Goal: Transaction & Acquisition: Purchase product/service

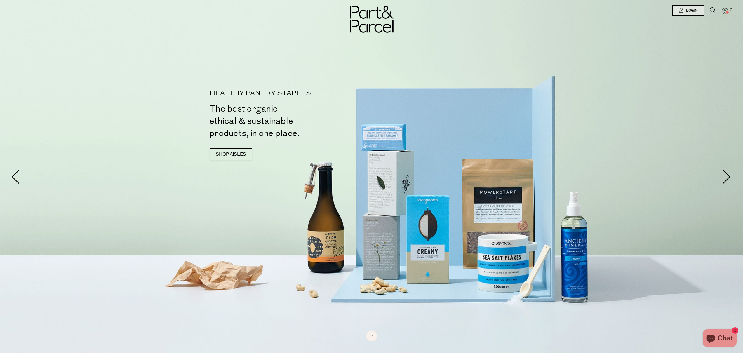
click at [567, 68] on div at bounding box center [371, 176] width 743 height 353
click at [688, 14] on link "Login" at bounding box center [689, 10] width 32 height 11
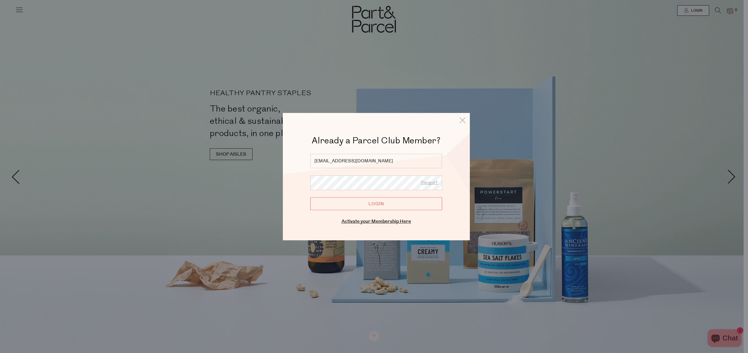
click at [375, 202] on input "Login" at bounding box center [376, 203] width 132 height 13
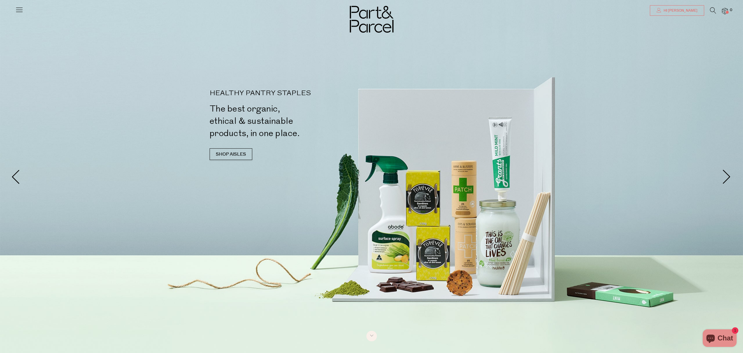
click at [695, 9] on span "Hi [PERSON_NAME]" at bounding box center [679, 10] width 35 height 5
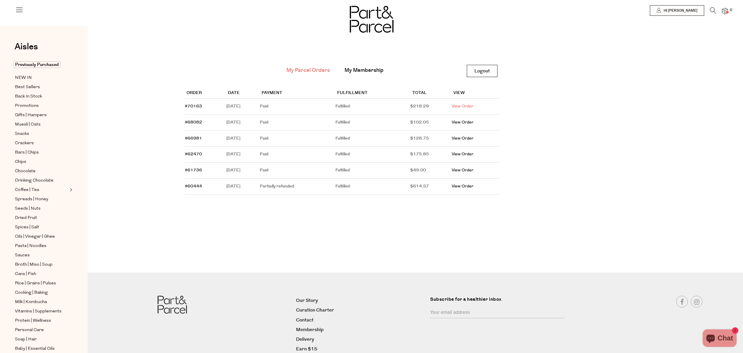
click at [465, 106] on link "View Order" at bounding box center [463, 106] width 22 height 6
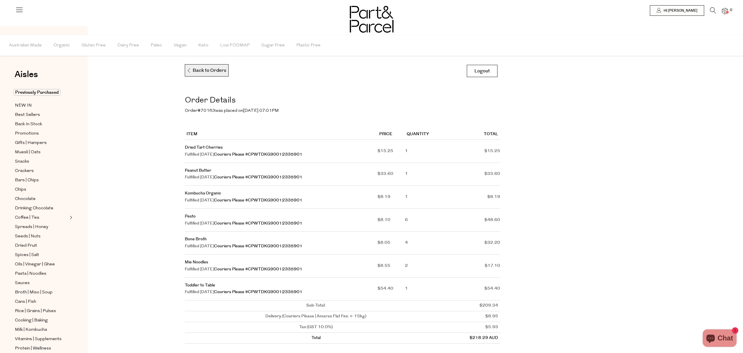
click at [207, 70] on p "Back to Orders" at bounding box center [207, 71] width 40 height 12
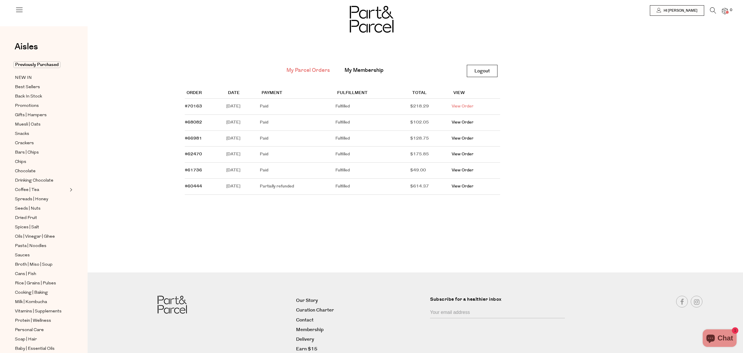
click at [471, 107] on link "View Order" at bounding box center [463, 106] width 22 height 6
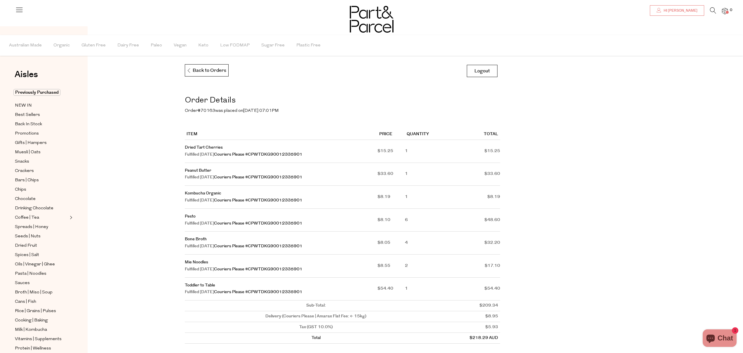
click at [691, 14] on link "Hi [PERSON_NAME]" at bounding box center [677, 10] width 54 height 11
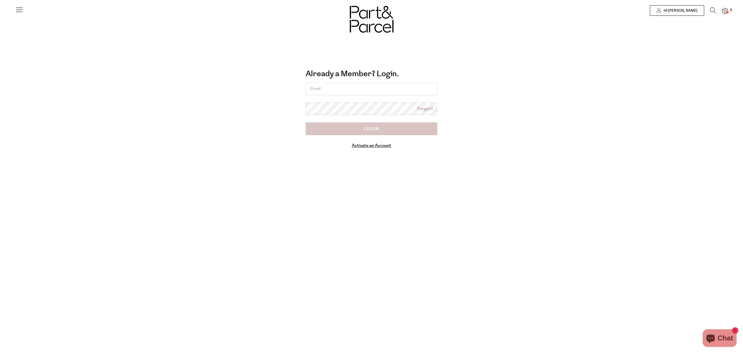
type input "[EMAIL_ADDRESS][DOMAIN_NAME]"
click at [382, 129] on input "Login" at bounding box center [372, 128] width 132 height 13
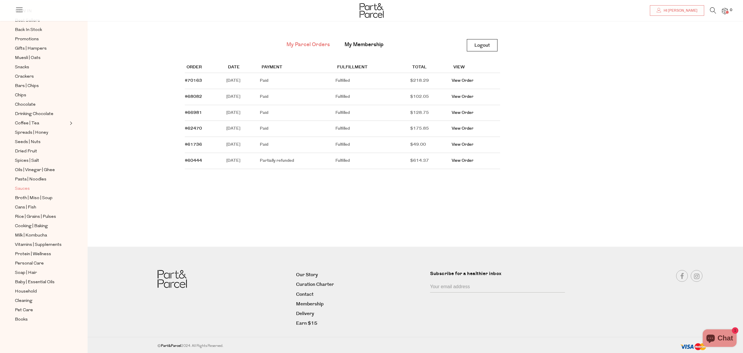
scroll to position [26, 0]
click at [353, 46] on link "My Membership" at bounding box center [364, 44] width 39 height 8
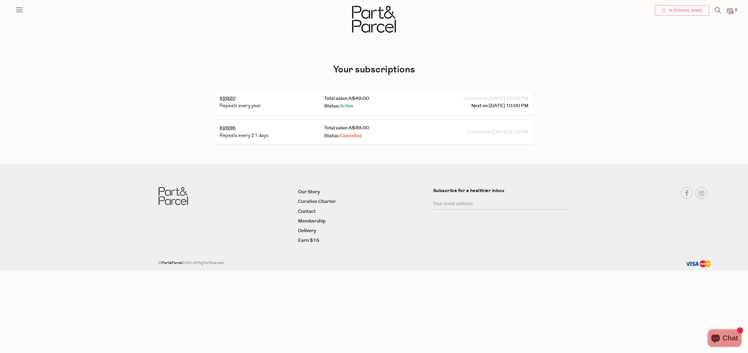
click at [694, 8] on span "Hi [PERSON_NAME]" at bounding box center [684, 10] width 35 height 5
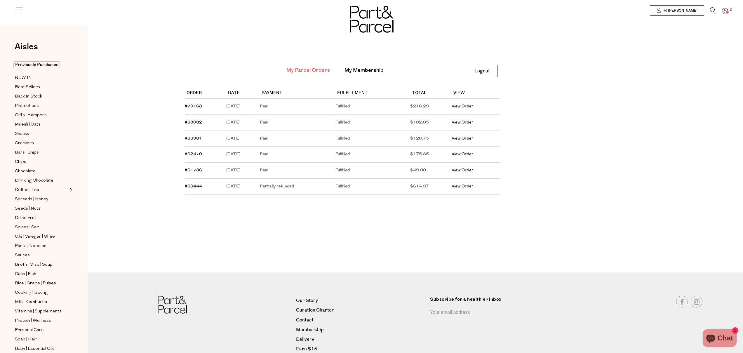
click at [723, 13] on img at bounding box center [725, 11] width 6 height 7
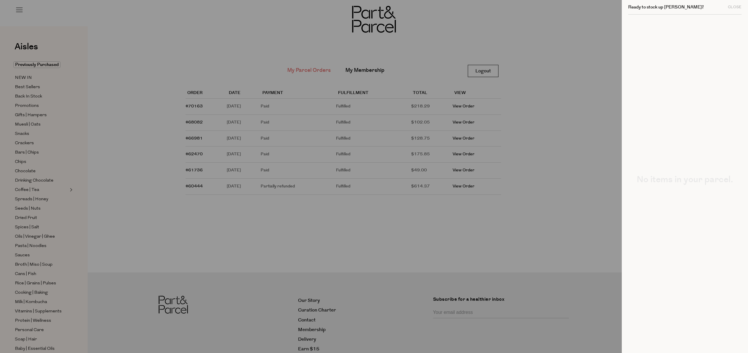
click at [555, 79] on div at bounding box center [374, 176] width 748 height 353
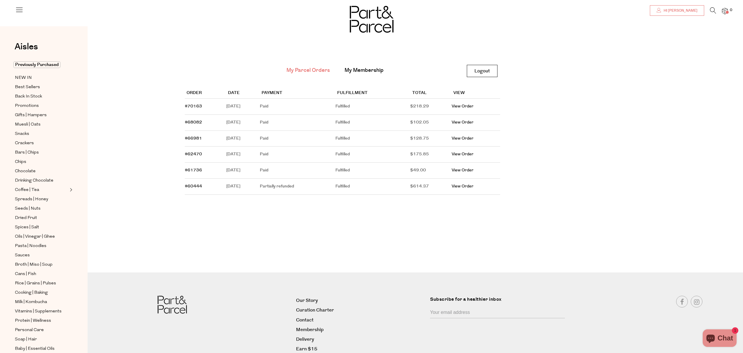
click at [662, 12] on icon at bounding box center [659, 10] width 5 height 5
click at [358, 107] on td "Fulfilled" at bounding box center [373, 107] width 75 height 16
click at [197, 107] on link "#70163" at bounding box center [193, 106] width 17 height 6
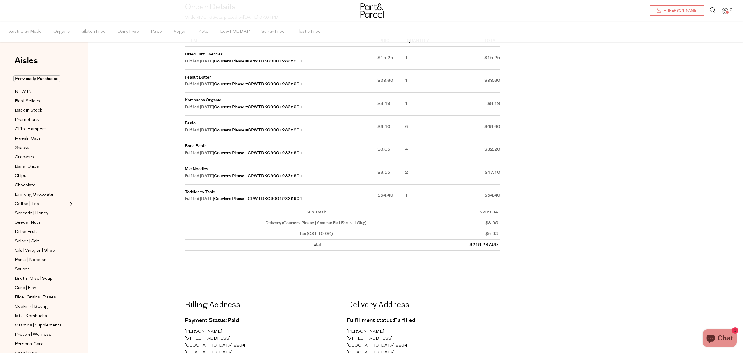
scroll to position [1, 0]
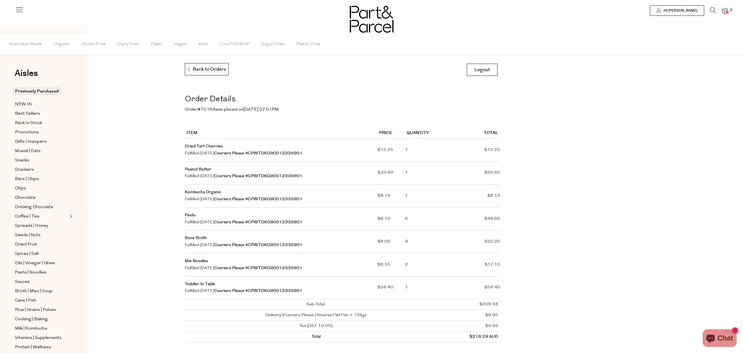
click at [15, 12] on icon at bounding box center [19, 10] width 8 height 8
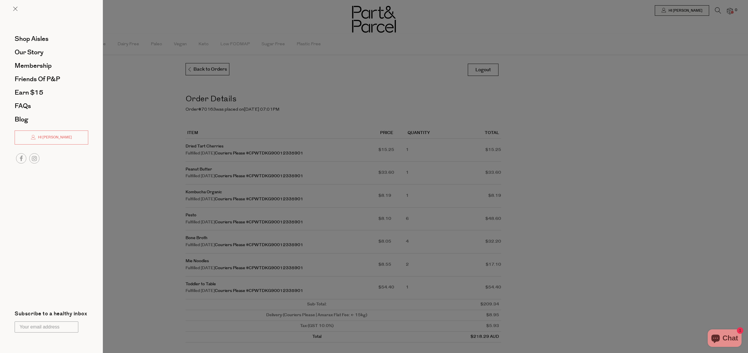
click at [695, 20] on div at bounding box center [374, 176] width 748 height 353
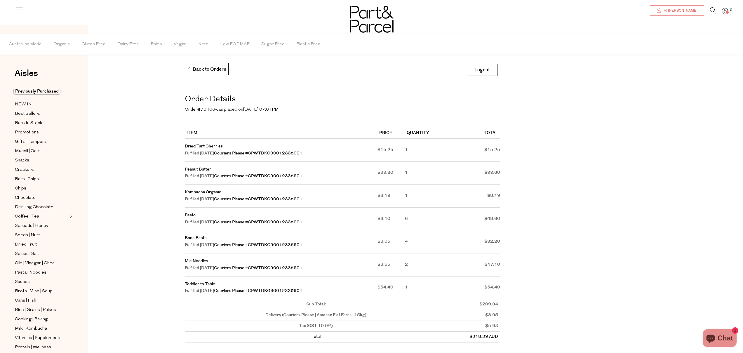
click at [693, 9] on span "Hi [PERSON_NAME]" at bounding box center [679, 10] width 35 height 5
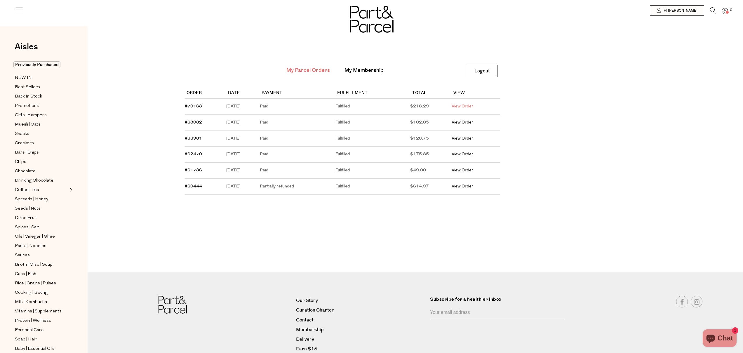
click at [474, 108] on link "View Order" at bounding box center [463, 106] width 22 height 6
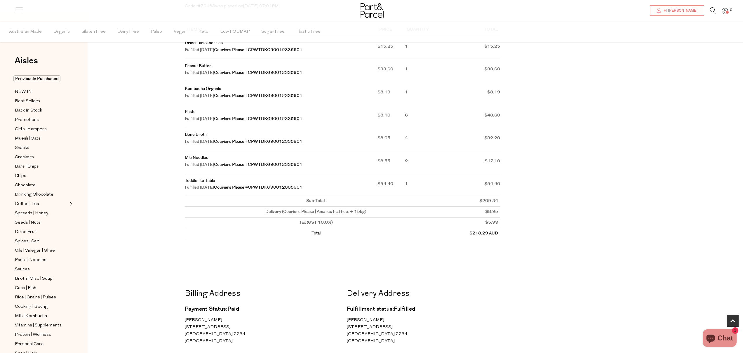
scroll to position [48, 0]
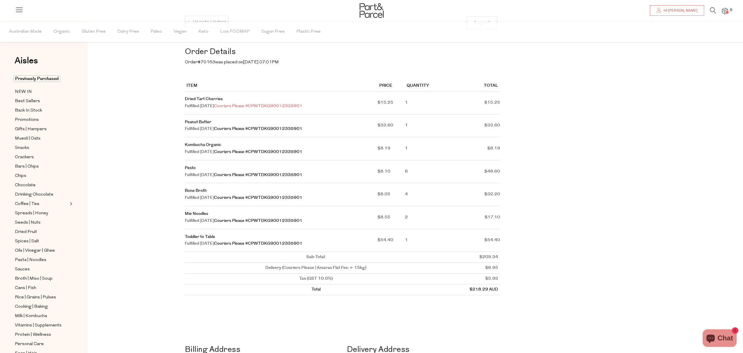
click at [242, 106] on link "Couriers Please #CPWTDKG90012335901" at bounding box center [258, 106] width 88 height 6
click at [202, 100] on link "Dried Tart Cherries" at bounding box center [204, 99] width 38 height 6
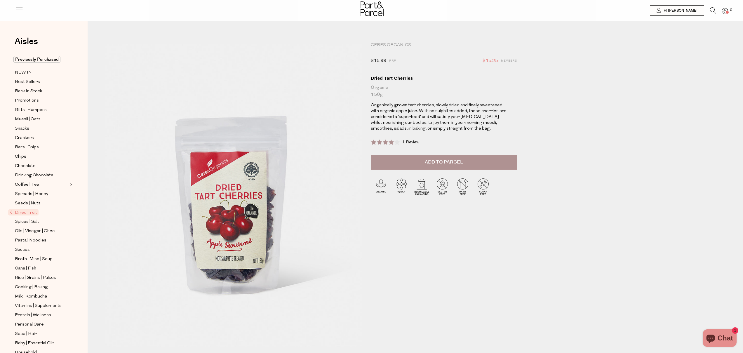
click at [453, 166] on button "Add to Parcel" at bounding box center [444, 162] width 146 height 15
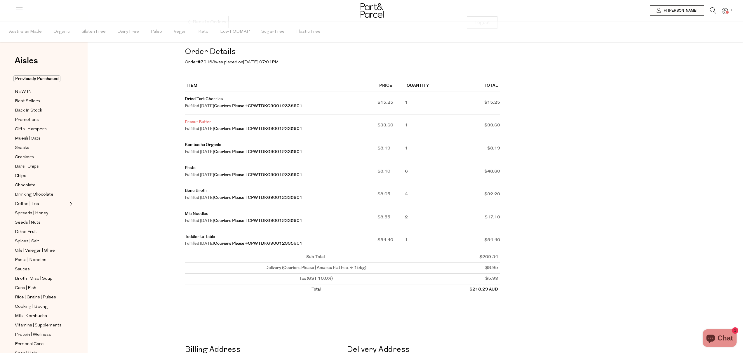
click at [198, 124] on link "Peanut Butter" at bounding box center [198, 122] width 27 height 6
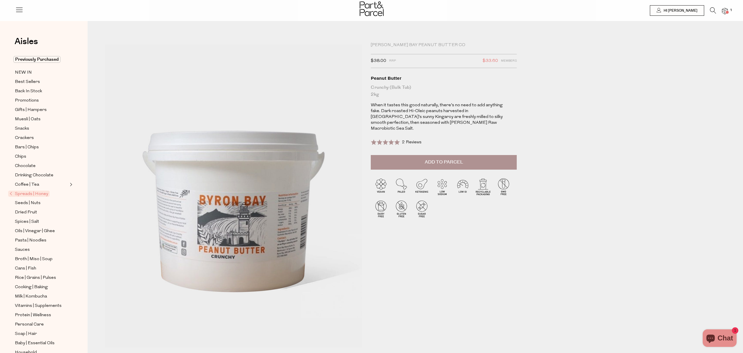
click at [413, 44] on div "[PERSON_NAME] Bay Peanut Butter Co" at bounding box center [444, 45] width 146 height 6
click at [432, 161] on button "Add to Parcel" at bounding box center [444, 162] width 146 height 15
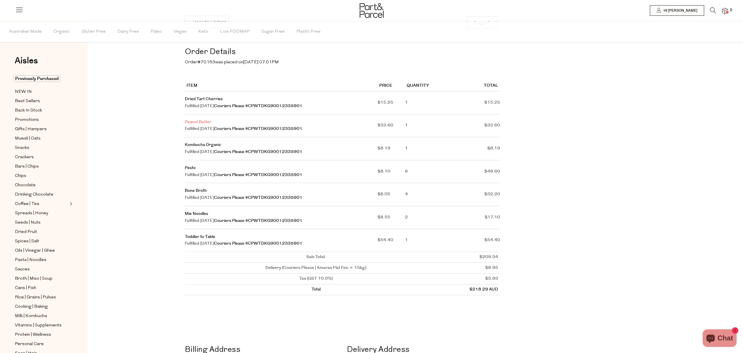
click at [200, 122] on link "Peanut Butter" at bounding box center [198, 122] width 27 height 6
click at [199, 141] on td "Kombucha Organic Fulfilled [DATE] Couriers Please #CPWTDKG90012335901" at bounding box center [281, 148] width 193 height 23
click at [194, 169] on link "Pesto" at bounding box center [190, 168] width 11 height 6
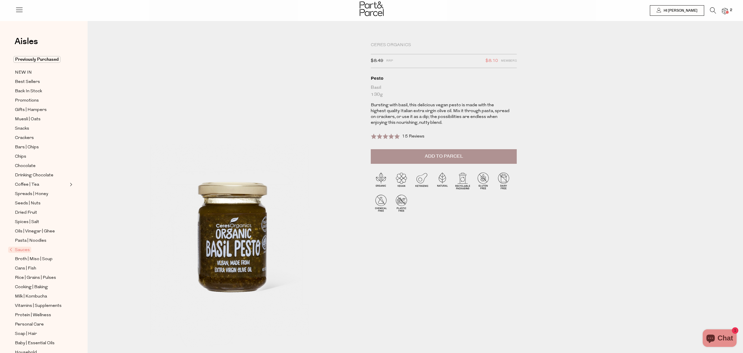
click at [422, 162] on button "Add to Parcel" at bounding box center [444, 156] width 146 height 15
click at [504, 157] on button "button" at bounding box center [508, 155] width 17 height 13
type input "2"
click at [513, 156] on button "button" at bounding box center [508, 155] width 17 height 13
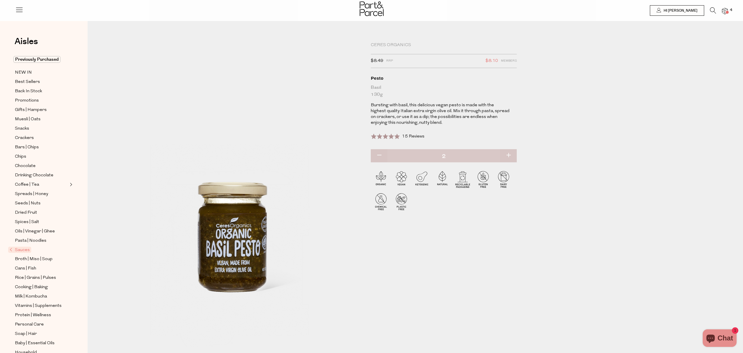
type input "3"
click at [512, 155] on button "button" at bounding box center [508, 155] width 17 height 13
type input "4"
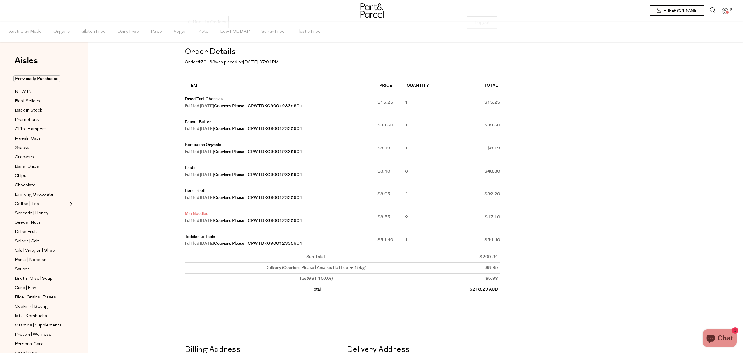
click at [193, 215] on link "Mie Noodles" at bounding box center [196, 214] width 23 height 6
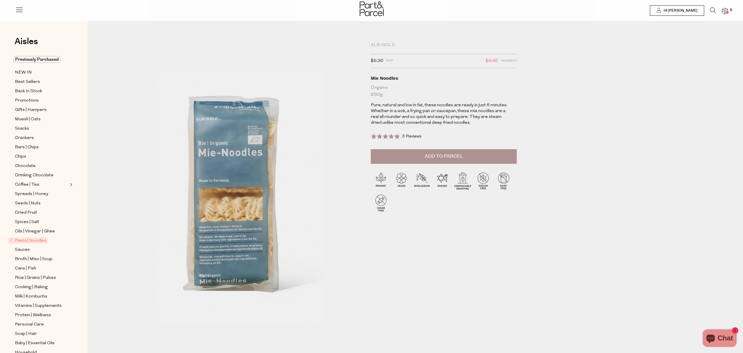
click at [451, 162] on button "Add to Parcel" at bounding box center [444, 156] width 146 height 15
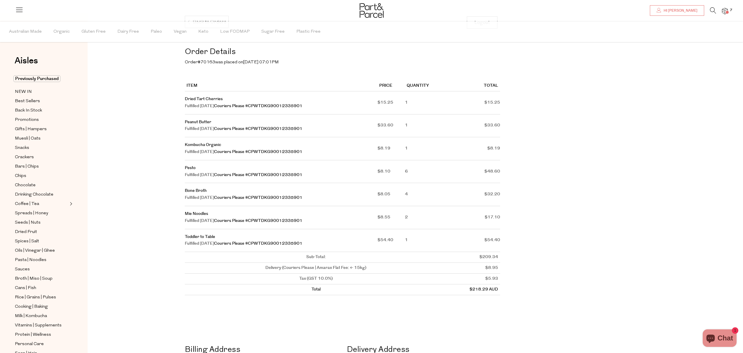
click at [688, 8] on span "Hi [PERSON_NAME]" at bounding box center [679, 10] width 35 height 5
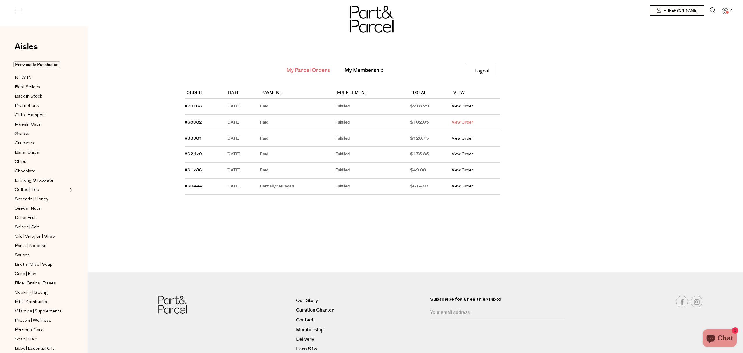
click at [470, 122] on link "View Order" at bounding box center [463, 122] width 22 height 6
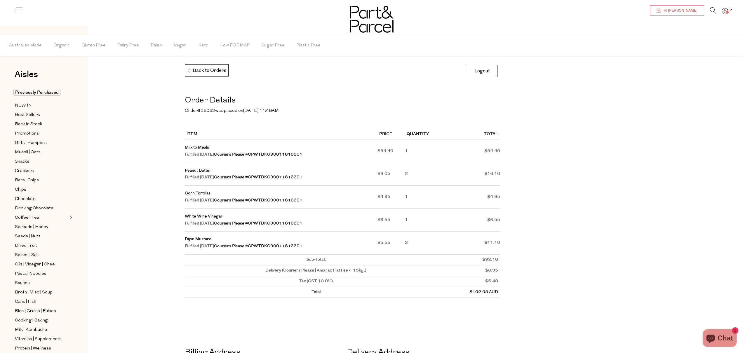
click at [684, 11] on span "Hi [PERSON_NAME]" at bounding box center [679, 10] width 35 height 5
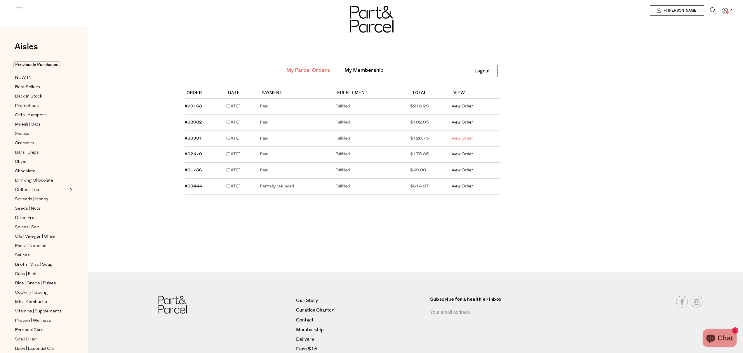
click at [474, 137] on link "View Order" at bounding box center [463, 139] width 22 height 6
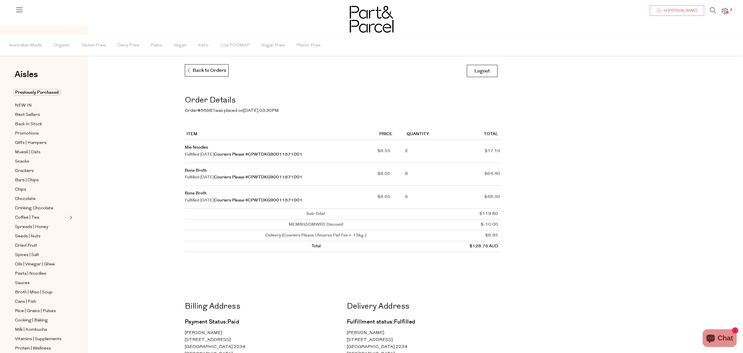
click at [693, 11] on span "Hi [PERSON_NAME]" at bounding box center [679, 10] width 35 height 5
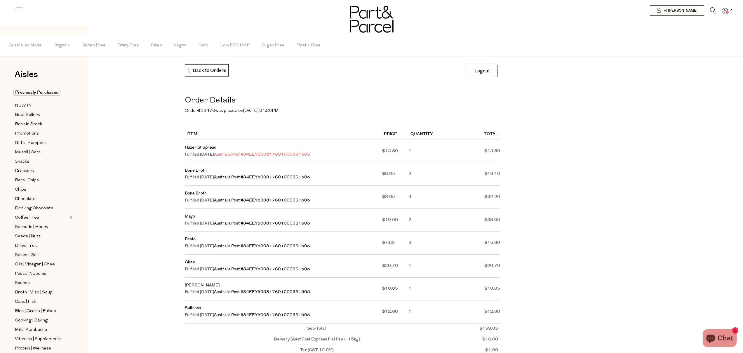
click at [283, 156] on link "Australia Post #34EEY500817601000961505" at bounding box center [262, 155] width 96 height 6
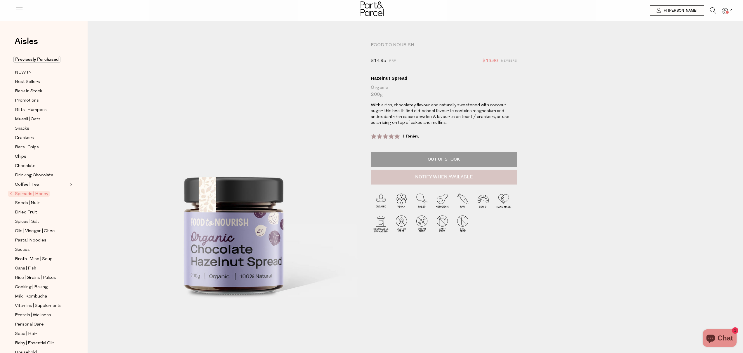
click at [427, 174] on button "Notify When Available" at bounding box center [444, 177] width 146 height 15
type input "Notify when available"
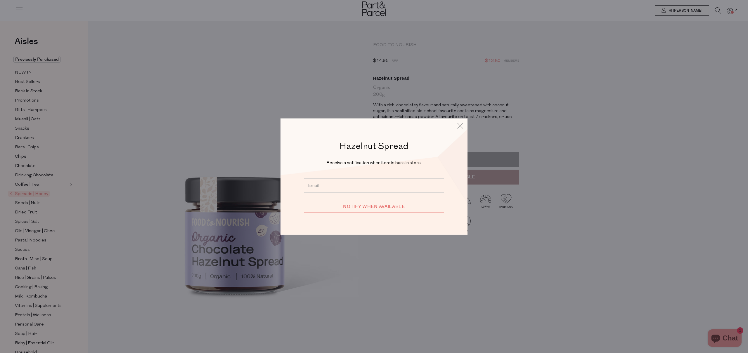
click at [348, 192] on input "email" at bounding box center [374, 185] width 140 height 14
type input "[EMAIL_ADDRESS][DOMAIN_NAME]"
click at [365, 209] on input "Notify when available" at bounding box center [374, 206] width 140 height 13
type input "We will be in touch"
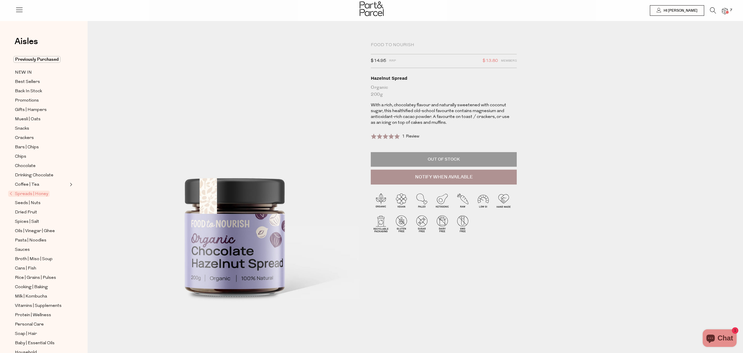
click at [711, 11] on icon at bounding box center [713, 10] width 6 height 6
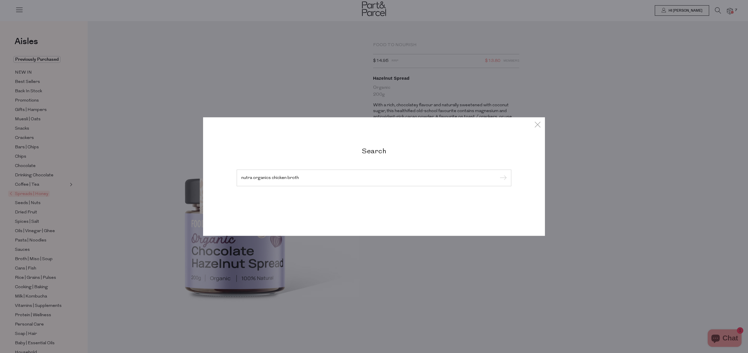
type input "nutra organics chicken broth"
click at [498, 174] on input "submit" at bounding box center [502, 178] width 9 height 9
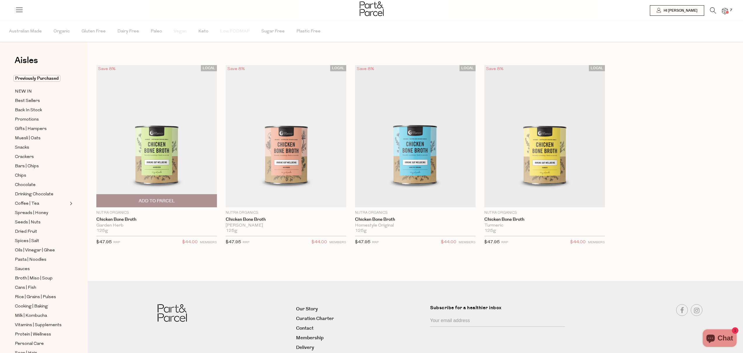
click at [152, 206] on span "Add To Parcel" at bounding box center [156, 201] width 117 height 13
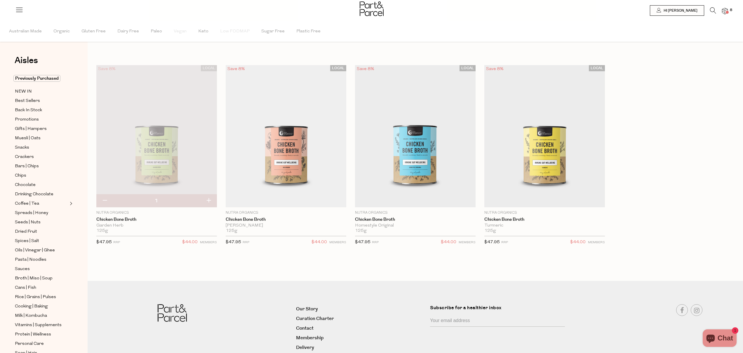
click at [691, 16] on div at bounding box center [371, 9] width 743 height 19
click at [691, 11] on span "Hi [PERSON_NAME]" at bounding box center [679, 10] width 35 height 5
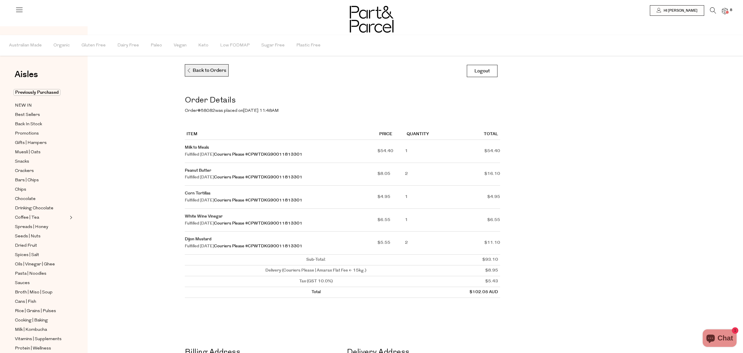
click at [193, 71] on p "Back to Orders" at bounding box center [207, 71] width 40 height 12
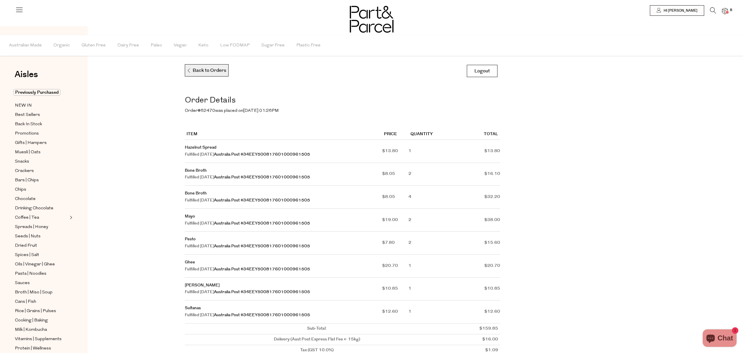
click at [188, 67] on p "Back to Orders" at bounding box center [207, 71] width 40 height 12
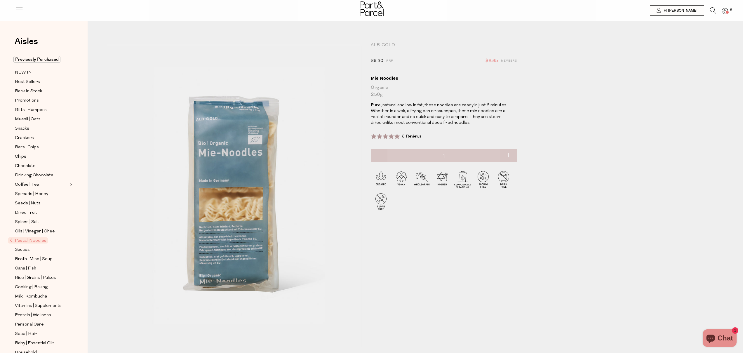
click at [512, 155] on button "button" at bounding box center [508, 155] width 17 height 13
type input "2"
click at [377, 14] on img at bounding box center [372, 8] width 24 height 15
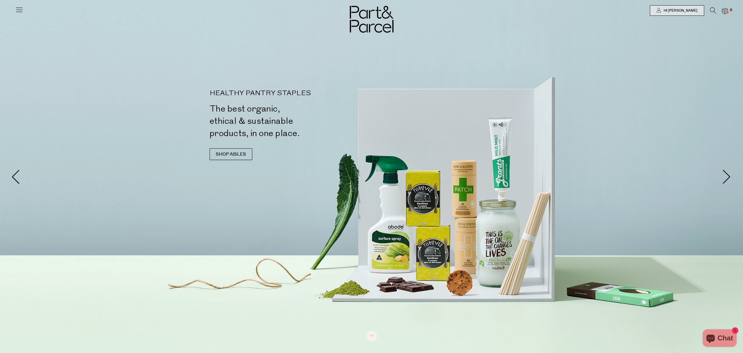
click at [710, 10] on icon at bounding box center [713, 10] width 6 height 6
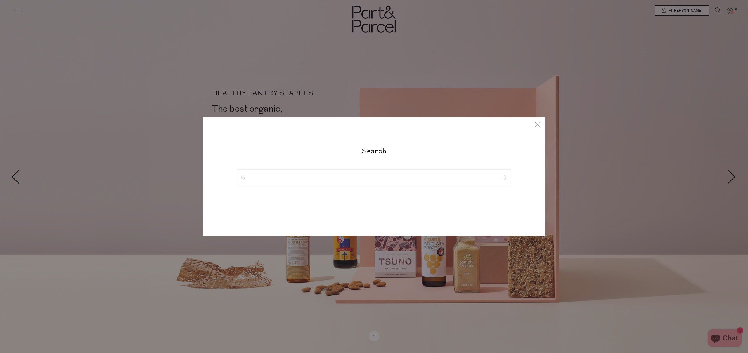
type input "i"
type input "rice noodles"
click at [498, 174] on input "submit" at bounding box center [502, 178] width 9 height 9
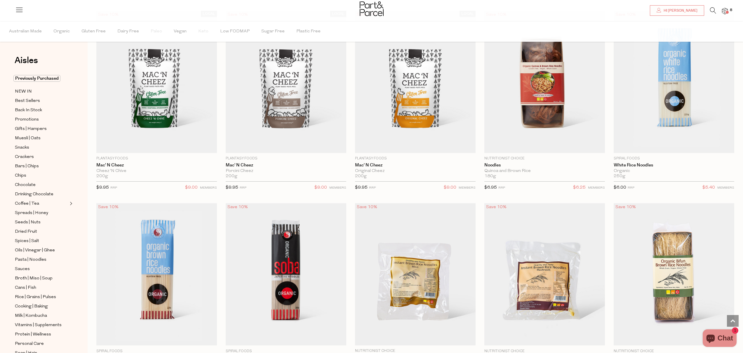
scroll to position [500, 0]
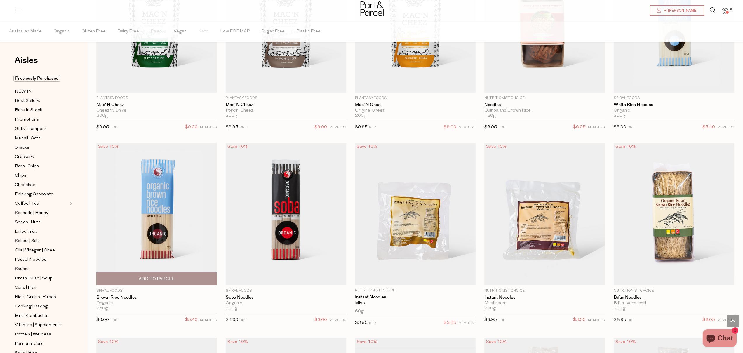
click at [155, 278] on span "Add To Parcel" at bounding box center [157, 279] width 36 height 6
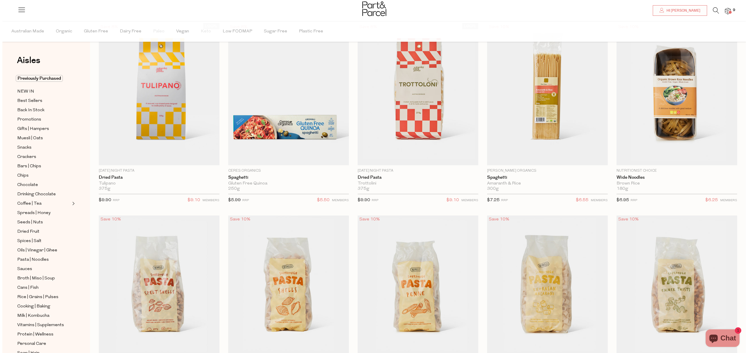
scroll to position [11, 0]
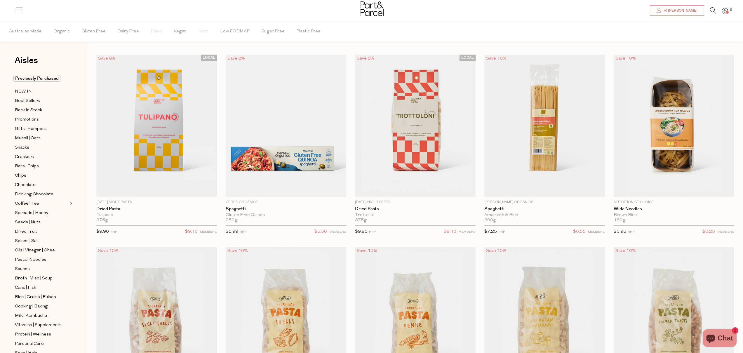
click at [714, 12] on icon at bounding box center [713, 10] width 6 height 6
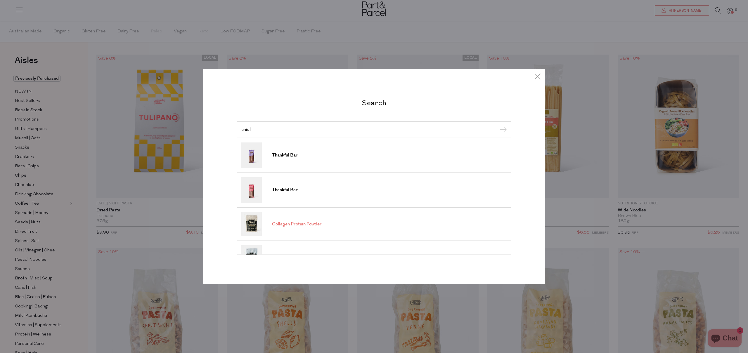
type input "chief"
click at [251, 225] on img at bounding box center [251, 224] width 20 height 24
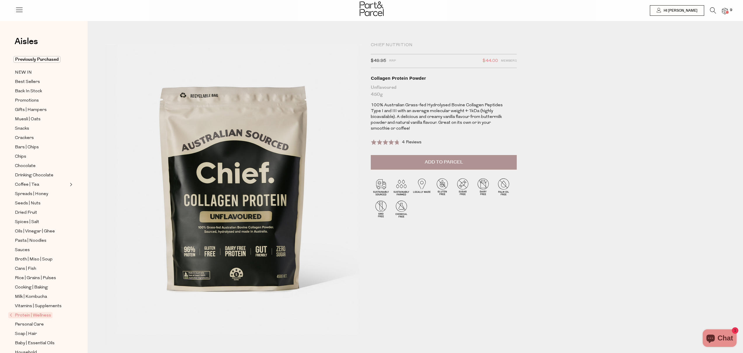
click at [437, 168] on button "Add to Parcel" at bounding box center [444, 162] width 146 height 15
click at [714, 11] on icon at bounding box center [713, 10] width 6 height 6
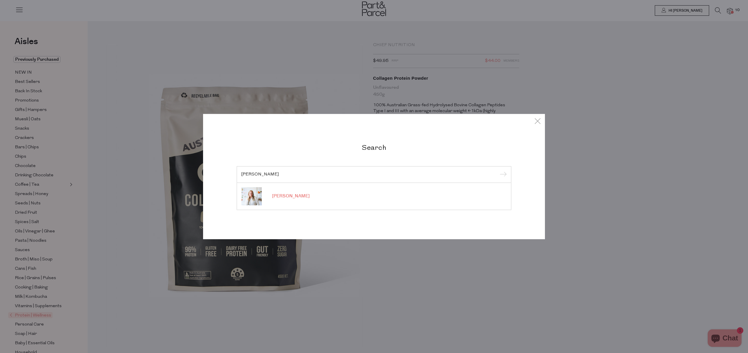
type input "Alex Stu"
click at [288, 192] on link "Alexx Stuart" at bounding box center [373, 196] width 265 height 18
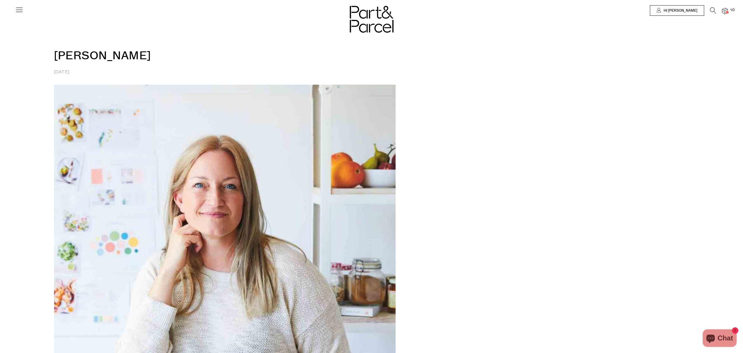
click at [24, 9] on div at bounding box center [371, 10] width 743 height 21
click at [18, 11] on icon at bounding box center [19, 10] width 8 height 8
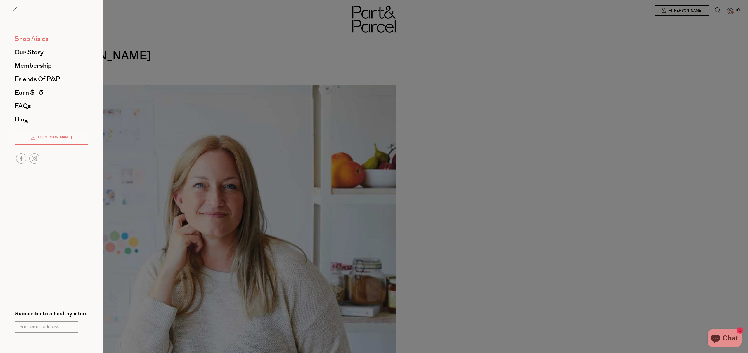
click at [34, 38] on span "Shop Aisles" at bounding box center [32, 38] width 34 height 9
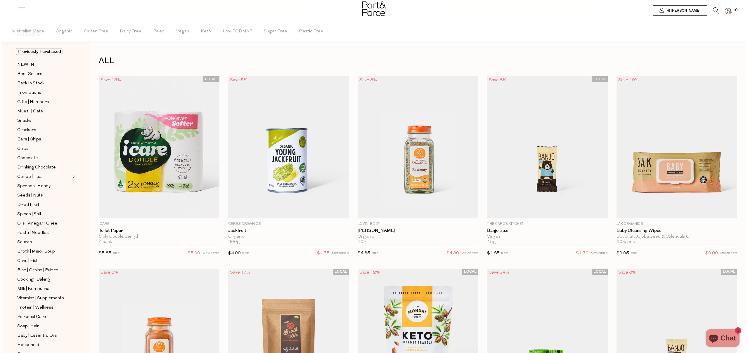
scroll to position [76, 0]
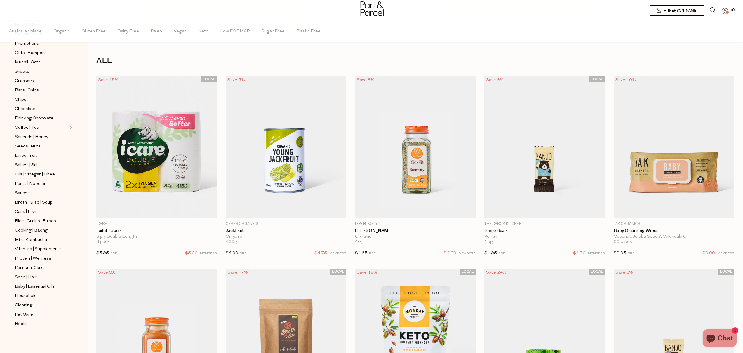
click at [712, 11] on icon at bounding box center [713, 10] width 6 height 6
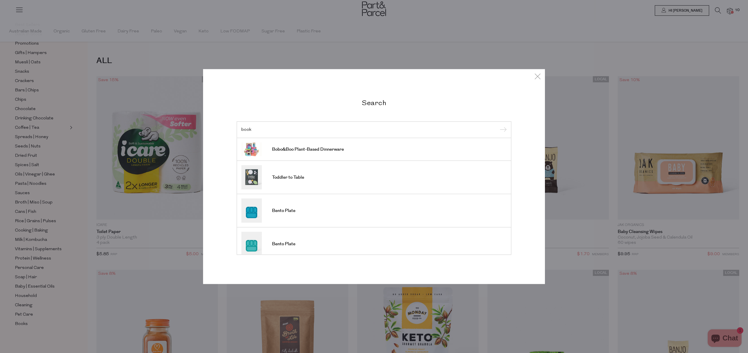
type input "book"
click at [498, 126] on input "submit" at bounding box center [502, 130] width 9 height 9
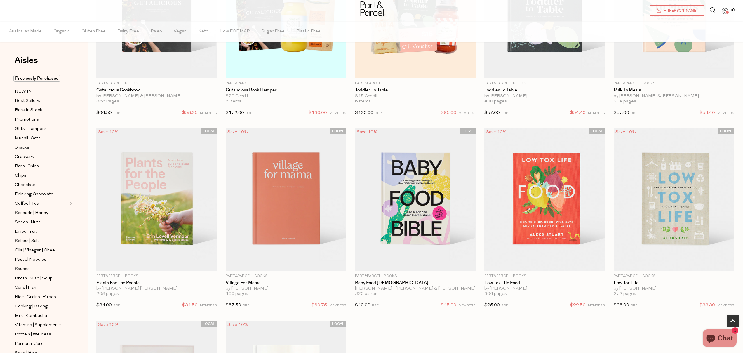
scroll to position [149, 0]
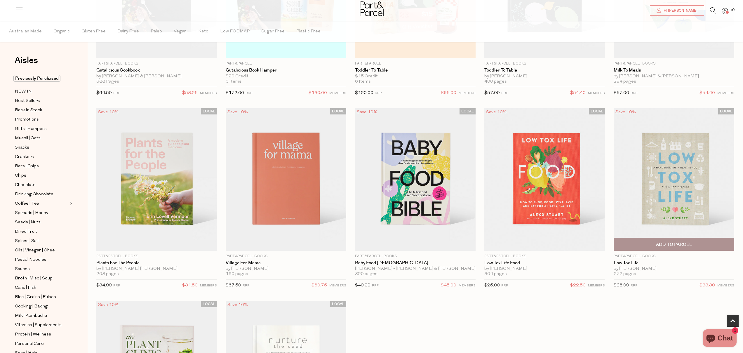
click at [660, 242] on span "Add To Parcel" at bounding box center [674, 245] width 36 height 6
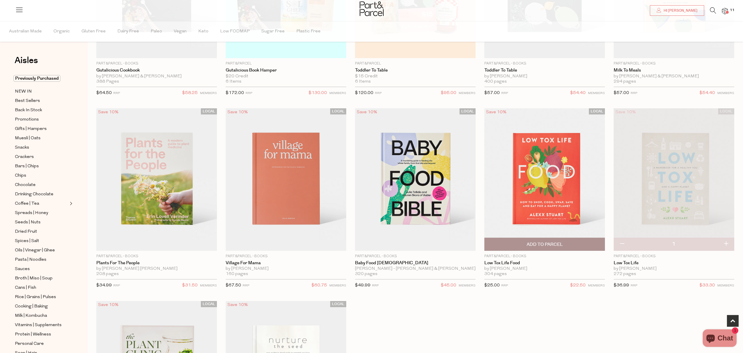
click at [553, 242] on span "Add To Parcel" at bounding box center [545, 245] width 36 height 6
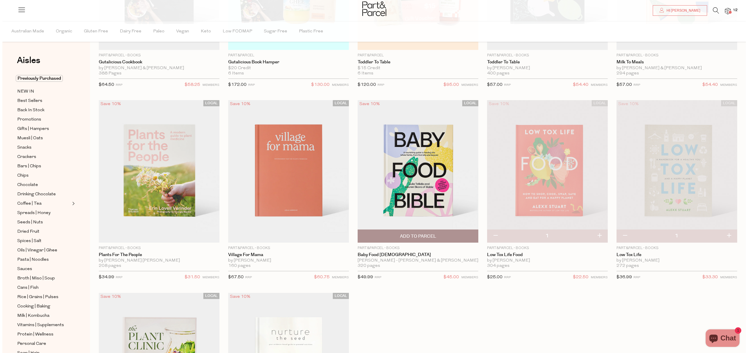
scroll to position [25, 0]
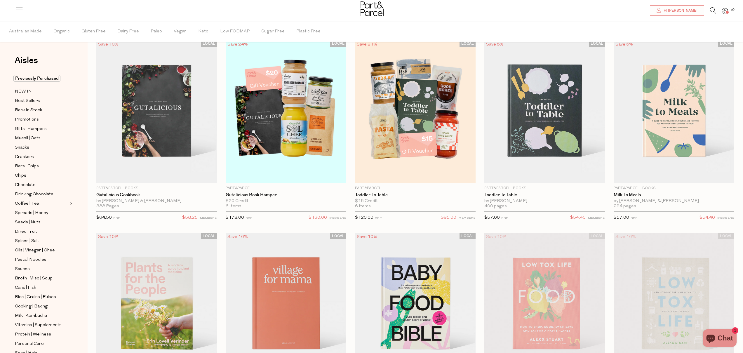
click at [711, 11] on icon at bounding box center [713, 10] width 6 height 6
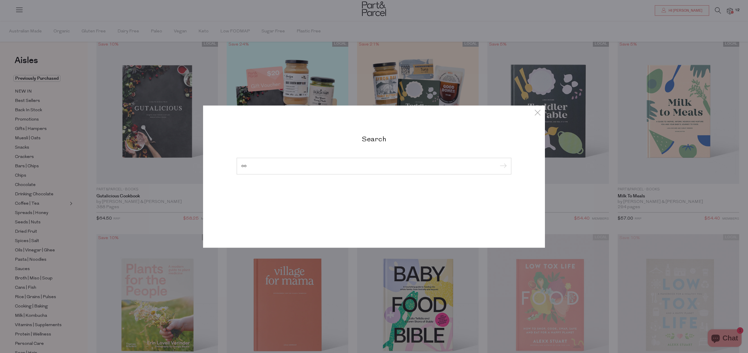
type input "o"
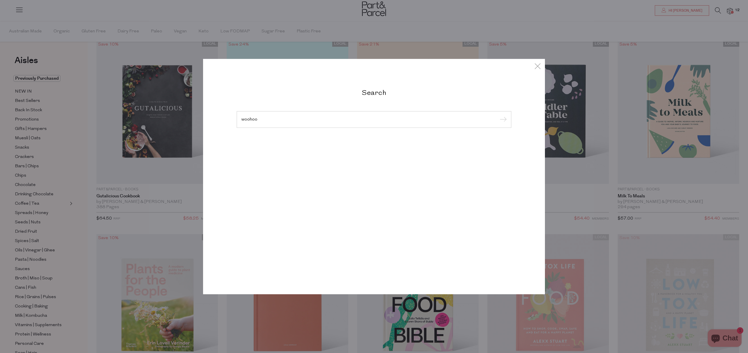
type input "woohoo"
click at [498, 115] on input "submit" at bounding box center [502, 119] width 9 height 9
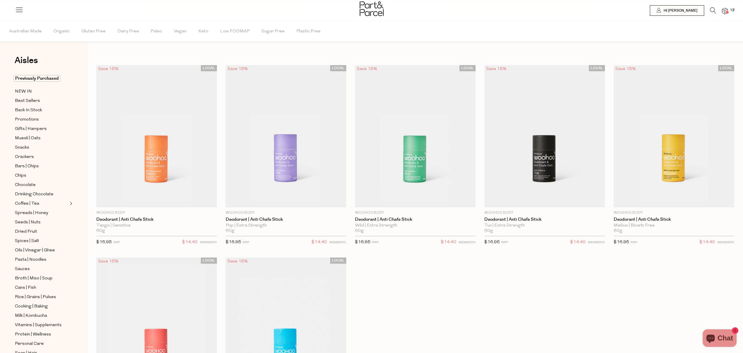
click at [714, 11] on icon at bounding box center [713, 10] width 6 height 6
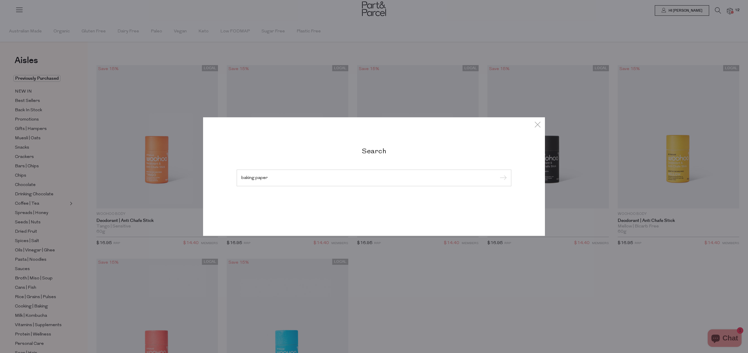
type input "baking paper"
click at [498, 174] on input "submit" at bounding box center [502, 178] width 9 height 9
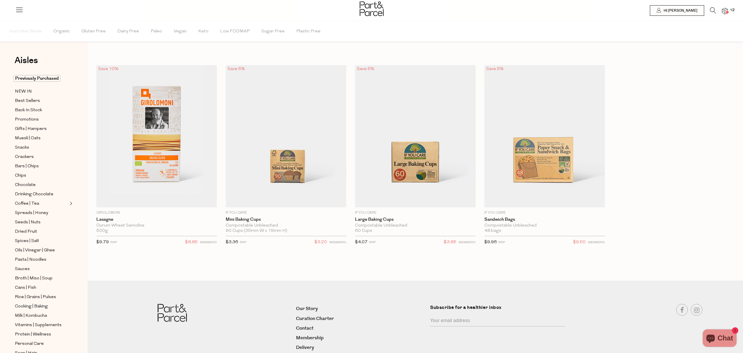
click at [713, 10] on icon at bounding box center [713, 10] width 6 height 6
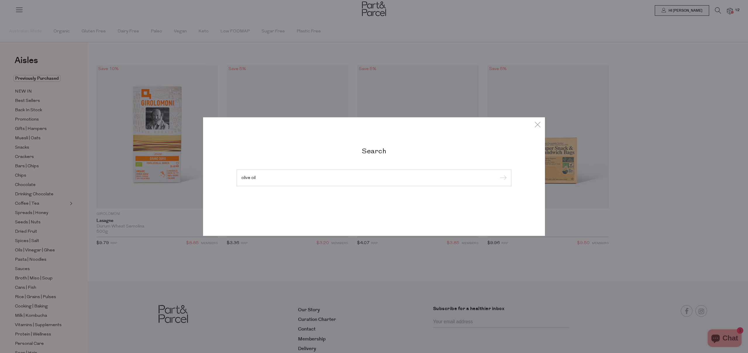
type input "olive oil"
click at [498, 174] on input "submit" at bounding box center [502, 178] width 9 height 9
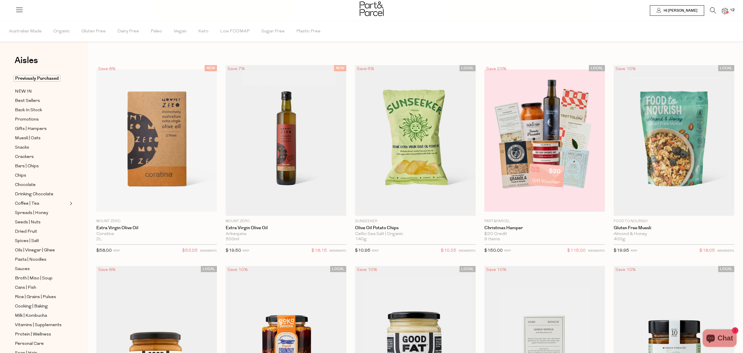
type input "4"
click at [46, 252] on span "Oils | Vinegar | Ghee" at bounding box center [35, 250] width 40 height 7
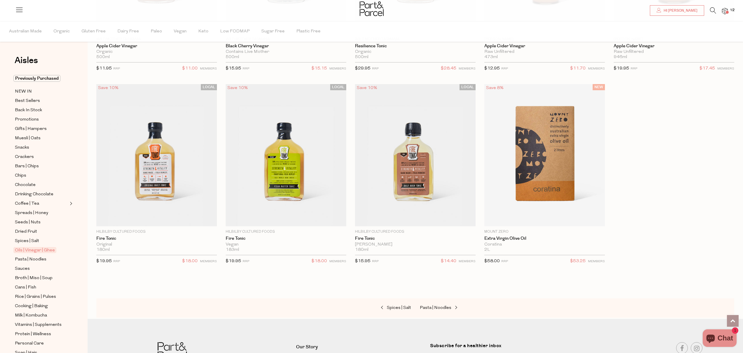
scroll to position [1750, 0]
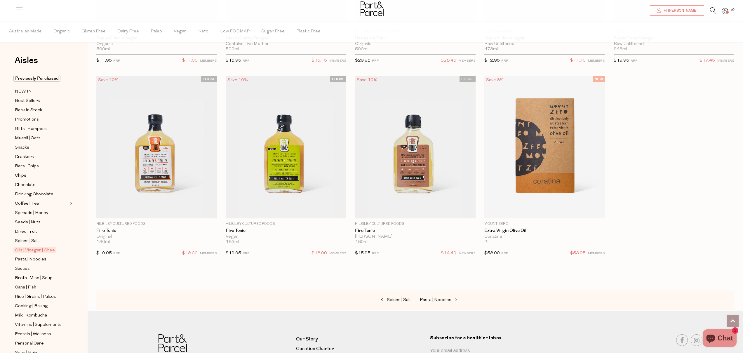
drag, startPoint x: 0, startPoint y: 0, endPoint x: 732, endPoint y: 316, distance: 797.4
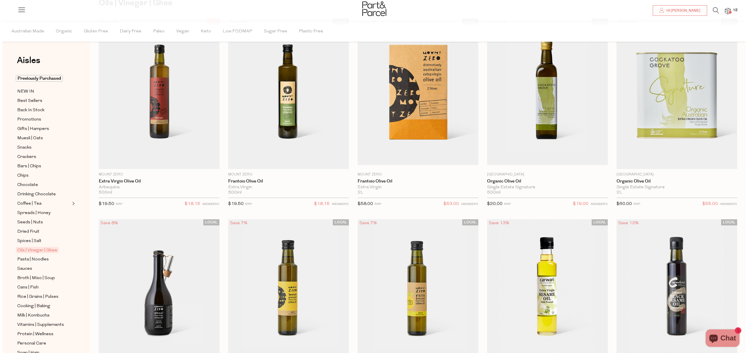
scroll to position [55, 0]
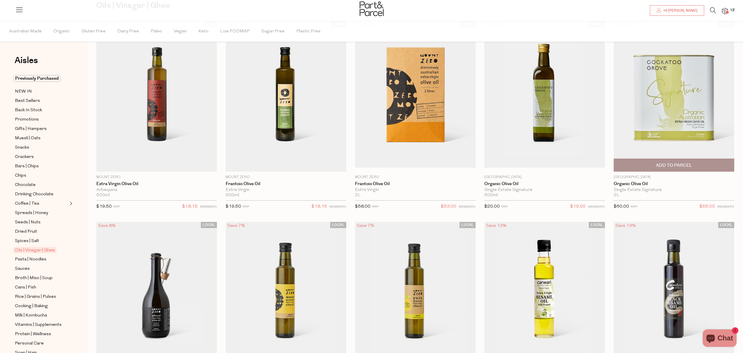
click at [671, 164] on span "Add To Parcel" at bounding box center [674, 165] width 36 height 6
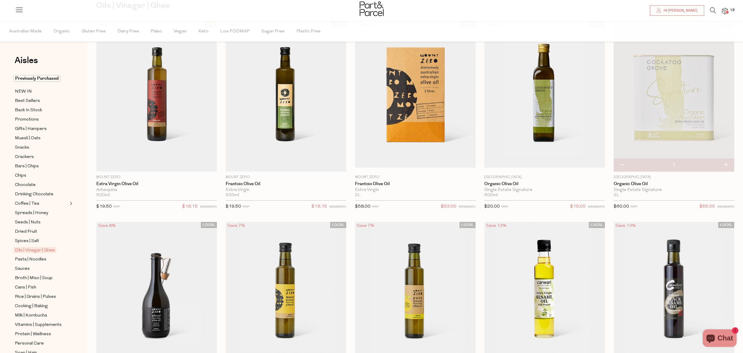
click at [726, 11] on img at bounding box center [725, 11] width 6 height 7
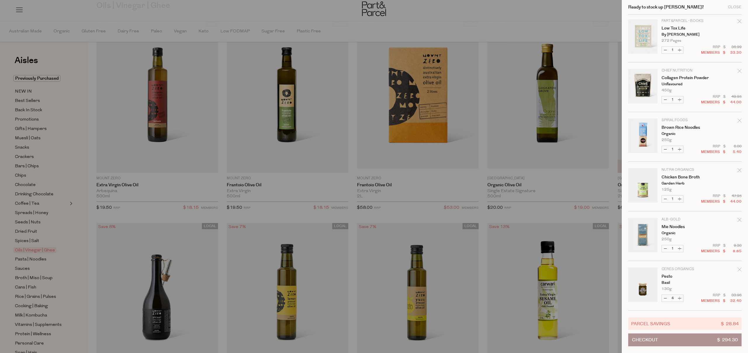
scroll to position [0, 0]
